Goal: Information Seeking & Learning: Understand process/instructions

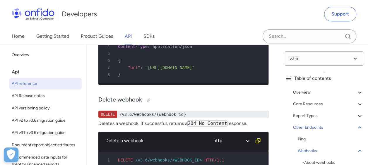
drag, startPoint x: 183, startPoint y: 102, endPoint x: 265, endPoint y: 108, distance: 81.7
drag, startPoint x: 176, startPoint y: 116, endPoint x: 237, endPoint y: 117, distance: 61.2
drag, startPoint x: 120, startPoint y: 125, endPoint x: 266, endPoint y: 126, distance: 146.1
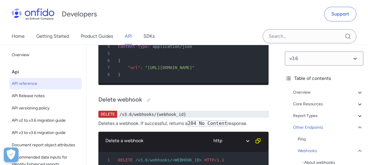
drag, startPoint x: 266, startPoint y: 126, endPoint x: 220, endPoint y: 147, distance: 49.9
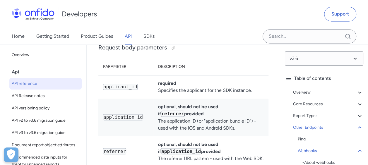
scroll to position [66672, 0]
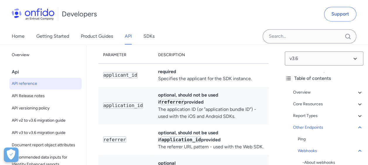
drag, startPoint x: 127, startPoint y: 125, endPoint x: 160, endPoint y: 126, distance: 33.1
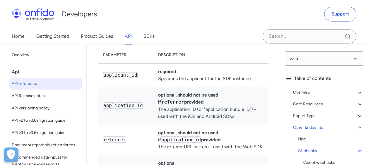
drag, startPoint x: 160, startPoint y: 126, endPoint x: 153, endPoint y: 119, distance: 9.8
drag, startPoint x: 151, startPoint y: 123, endPoint x: 225, endPoint y: 126, distance: 74.1
drag, startPoint x: 225, startPoint y: 126, endPoint x: 196, endPoint y: 124, distance: 29.1
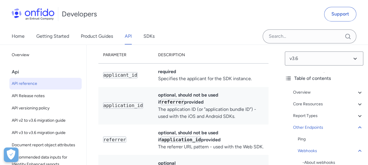
drag, startPoint x: 196, startPoint y: 124, endPoint x: 172, endPoint y: 124, distance: 24.6
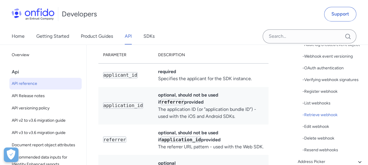
scroll to position [285, 0]
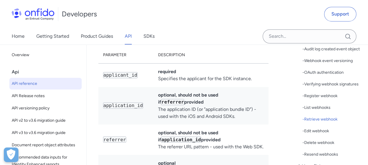
drag, startPoint x: 97, startPoint y: 70, endPoint x: 177, endPoint y: 73, distance: 80.6
drag, startPoint x: 115, startPoint y: 125, endPoint x: 189, endPoint y: 120, distance: 74.8
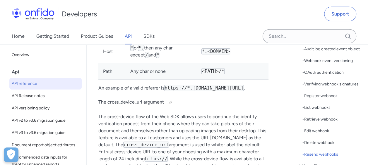
scroll to position [67152, 0]
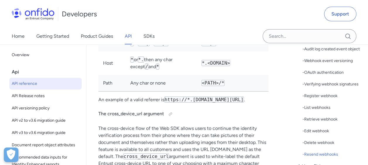
drag, startPoint x: 180, startPoint y: 127, endPoint x: 213, endPoint y: 127, distance: 32.5
drag, startPoint x: 213, startPoint y: 127, endPoint x: 193, endPoint y: 83, distance: 48.6
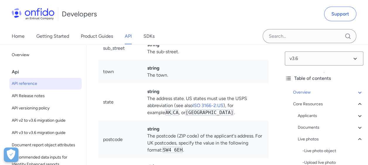
scroll to position [0, 0]
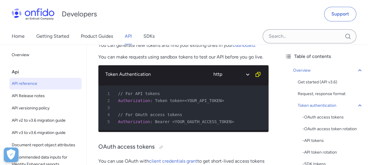
scroll to position [25, 0]
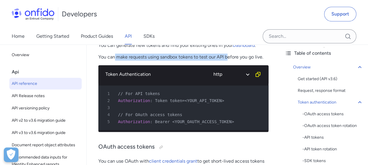
drag, startPoint x: 115, startPoint y: 59, endPoint x: 229, endPoint y: 64, distance: 113.7
click at [229, 64] on div "Token authentication The Entrust Identity Verification API uses token-based aut…" at bounding box center [183, 33] width 170 height 64
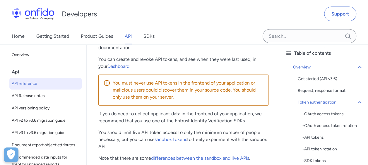
scroll to position [729, 0]
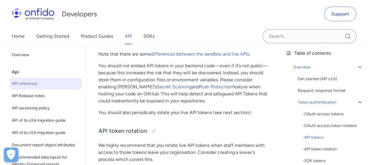
click at [284, 86] on div "v3.6 Table of contents Overview Get started (API v3.6) Request, response format…" at bounding box center [324, 105] width 88 height 121
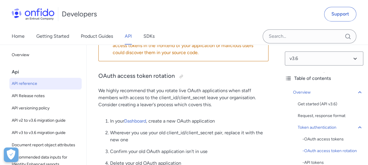
scroll to position [460, 0]
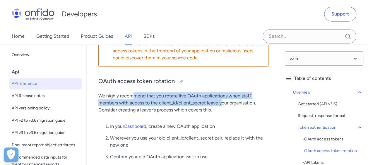
drag, startPoint x: 132, startPoint y: 99, endPoint x: 219, endPoint y: 108, distance: 88.0
click at [219, 108] on p "We highly recommend that you rotate live OAuth applications when staff members …" at bounding box center [183, 102] width 170 height 21
click at [137, 103] on p "We highly recommend that you rotate live OAuth applications when staff members …" at bounding box center [183, 102] width 170 height 21
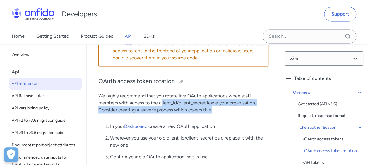
drag, startPoint x: 161, startPoint y: 108, endPoint x: 252, endPoint y: 121, distance: 91.7
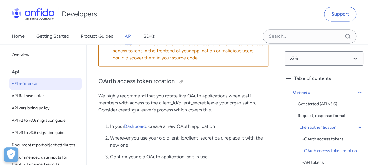
drag, startPoint x: 145, startPoint y: 148, endPoint x: 174, endPoint y: 147, distance: 28.4
click at [174, 147] on p "Wherever you use your old client_id/client_secret pair, replace it with the new…" at bounding box center [189, 141] width 158 height 14
drag, startPoint x: 168, startPoint y: 134, endPoint x: 211, endPoint y: 132, distance: 43.4
click at [211, 132] on ol "In your Dashboard , create a new OAuth application Wherever you use your old cl…" at bounding box center [183, 150] width 170 height 54
drag, startPoint x: 211, startPoint y: 132, endPoint x: 240, endPoint y: 128, distance: 28.3
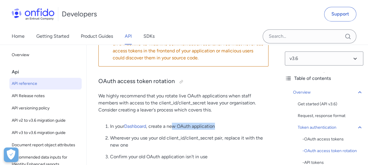
click at [240, 128] on p "In your Dashboard , create a new OAuth application" at bounding box center [189, 126] width 158 height 7
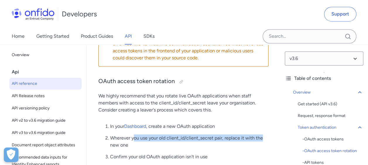
drag, startPoint x: 133, startPoint y: 142, endPoint x: 262, endPoint y: 143, distance: 129.7
click at [262, 143] on p "Wherever you use your old client_id/client_secret pair, replace it with the new…" at bounding box center [189, 141] width 158 height 14
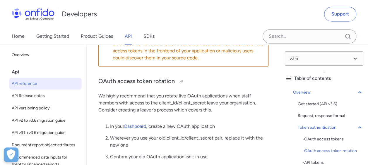
drag, startPoint x: 262, startPoint y: 143, endPoint x: 236, endPoint y: 150, distance: 27.3
click at [236, 148] on p "Wherever you use your old client_id/client_secret pair, replace it with the new…" at bounding box center [189, 141] width 158 height 14
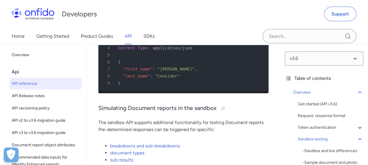
scroll to position [1783, 0]
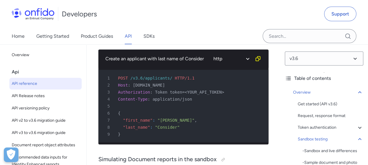
scroll to position [1701, 0]
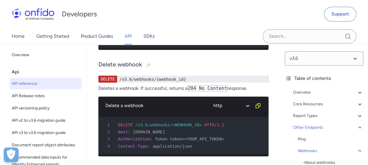
drag, startPoint x: 129, startPoint y: 66, endPoint x: 266, endPoint y: 72, distance: 137.7
drag, startPoint x: 103, startPoint y: 66, endPoint x: 247, endPoint y: 75, distance: 144.7
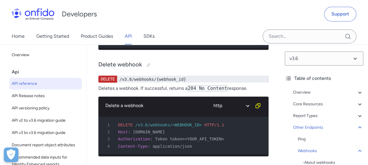
drag, startPoint x: 247, startPoint y: 75, endPoint x: 197, endPoint y: 61, distance: 52.1
drag, startPoint x: 107, startPoint y: 66, endPoint x: 263, endPoint y: 79, distance: 156.7
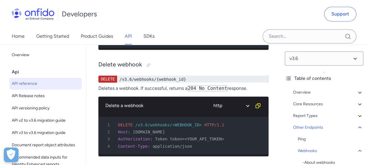
drag, startPoint x: 129, startPoint y: 93, endPoint x: 255, endPoint y: 106, distance: 126.3
drag, startPoint x: 255, startPoint y: 106, endPoint x: 236, endPoint y: 132, distance: 32.1
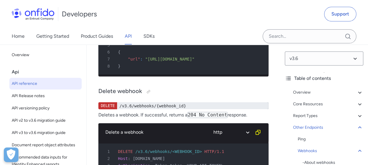
scroll to position [65501, 0]
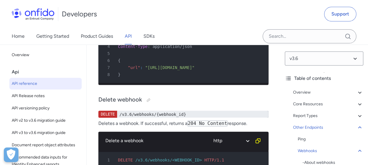
drag, startPoint x: 149, startPoint y: 90, endPoint x: 253, endPoint y: 81, distance: 104.6
copy link "OAuth Client Credentials Grant"
